Goal: Transaction & Acquisition: Purchase product/service

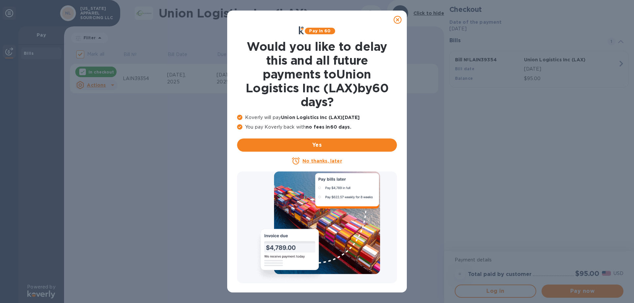
click at [324, 161] on u "No thanks, later" at bounding box center [321, 160] width 39 height 5
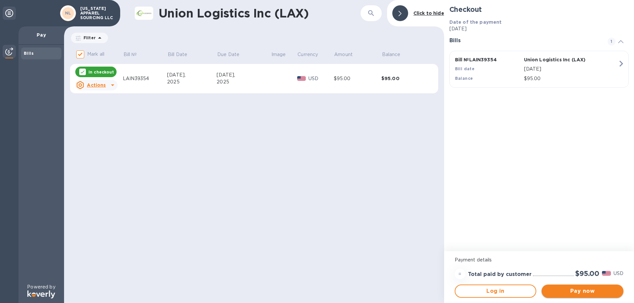
click at [576, 294] on span "Pay now" at bounding box center [582, 291] width 71 height 8
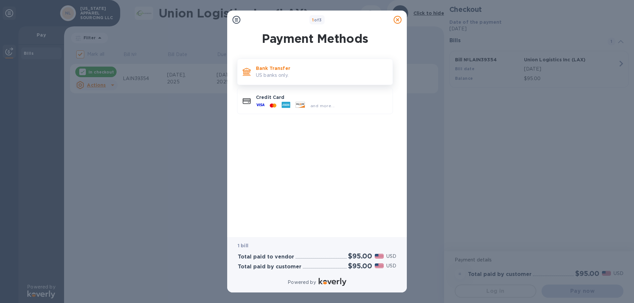
click at [265, 74] on p "US banks only." at bounding box center [321, 75] width 131 height 7
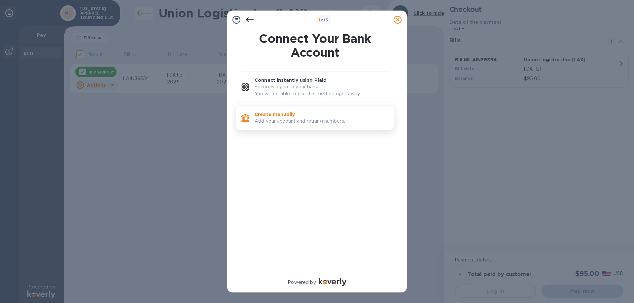
click at [284, 120] on p "Add your account and routing numbers." at bounding box center [321, 121] width 134 height 7
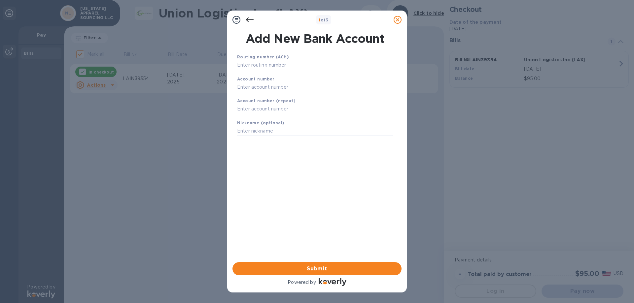
click at [293, 66] on input "text" at bounding box center [315, 65] width 156 height 10
click at [307, 66] on input "text" at bounding box center [315, 65] width 156 height 10
type input "021000021"
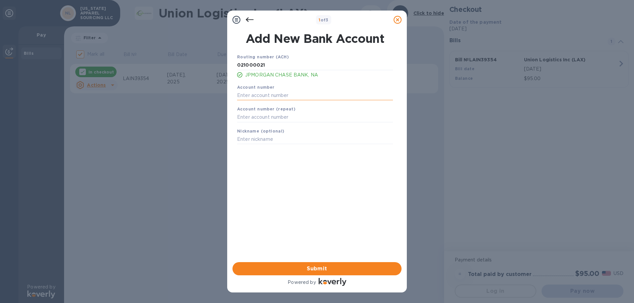
click at [278, 95] on input "text" at bounding box center [315, 95] width 156 height 10
type input "601502100"
click at [287, 118] on input "text" at bounding box center [315, 118] width 156 height 10
type input "601502100"
click at [282, 139] on input "text" at bounding box center [315, 140] width 156 height 10
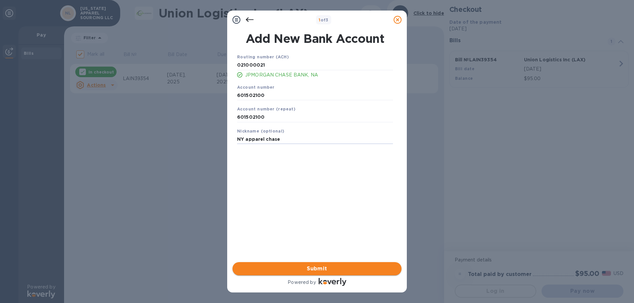
type input "NY apparel chase"
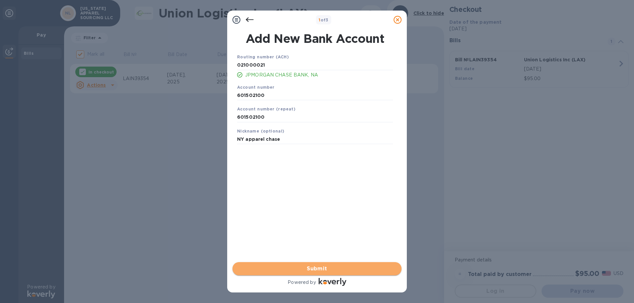
click at [310, 268] on span "Submit" at bounding box center [317, 269] width 158 height 8
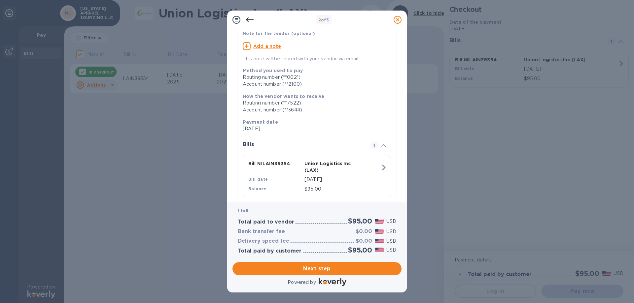
scroll to position [65, 0]
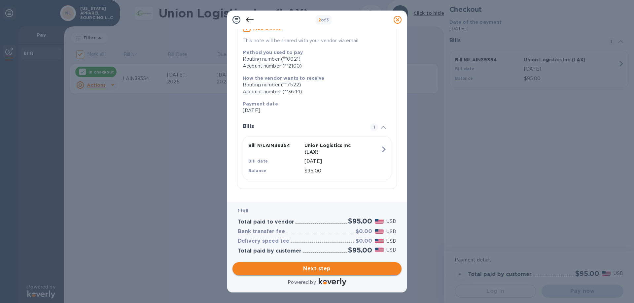
click at [332, 267] on span "Next step" at bounding box center [317, 269] width 158 height 8
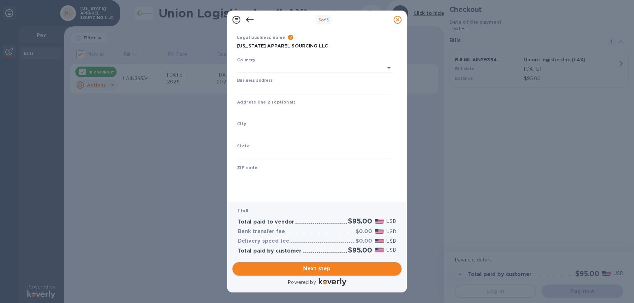
scroll to position [19, 0]
type input "[GEOGRAPHIC_DATA]"
click at [271, 90] on input "Business address" at bounding box center [315, 89] width 156 height 10
type input "1407 [GEOGRAPHIC_DATA]"
click at [287, 109] on input "text" at bounding box center [315, 111] width 156 height 10
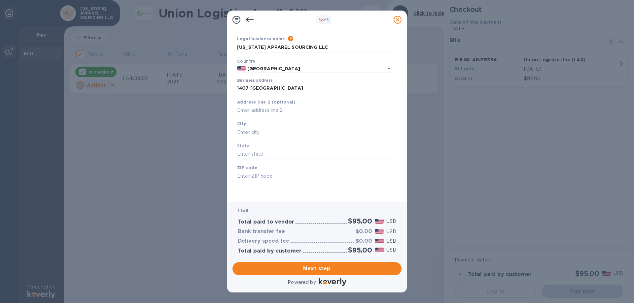
click at [284, 129] on input "text" at bounding box center [315, 132] width 156 height 10
type input "[US_STATE]"
drag, startPoint x: 264, startPoint y: 154, endPoint x: 259, endPoint y: 154, distance: 4.6
click at [264, 154] on input "text" at bounding box center [315, 155] width 156 height 10
type input "NY"
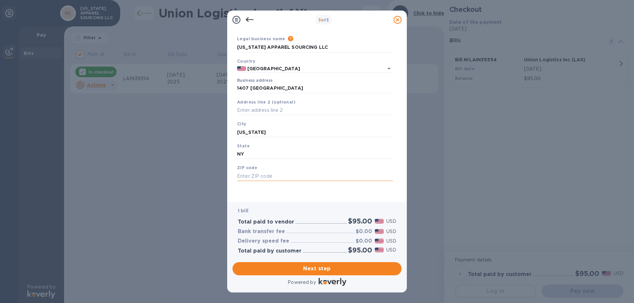
click at [248, 175] on input "text" at bounding box center [315, 176] width 156 height 10
type input "10018"
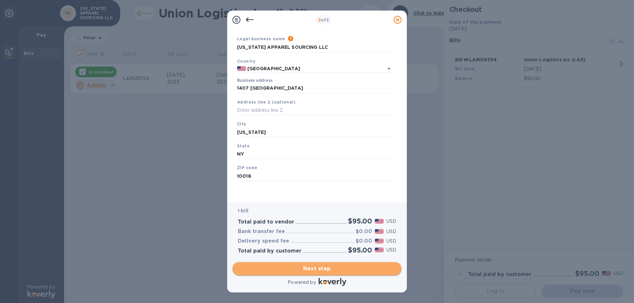
click at [392, 264] on button "Next step" at bounding box center [316, 268] width 169 height 13
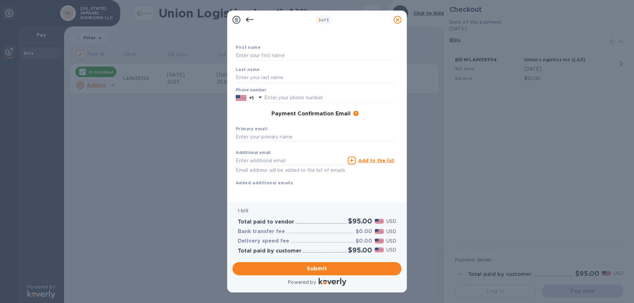
scroll to position [0, 0]
